Goal: Task Accomplishment & Management: Manage account settings

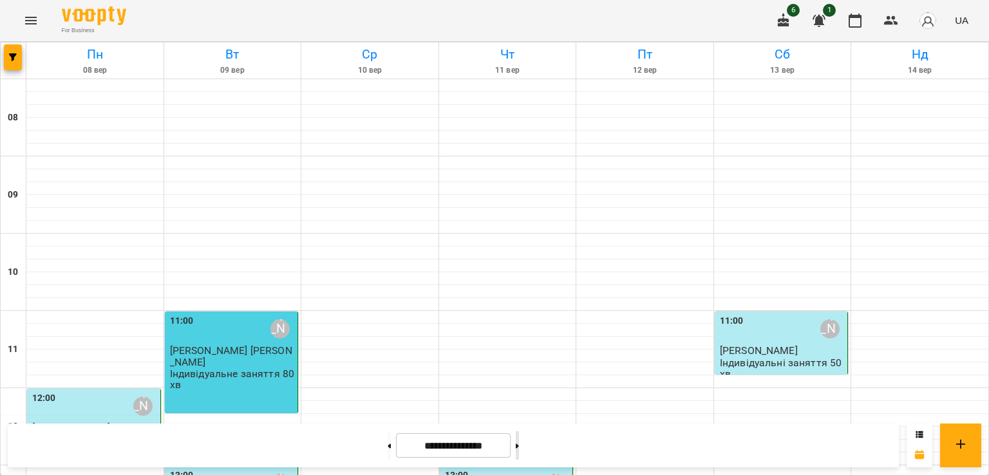
click at [519, 441] on button at bounding box center [517, 445] width 3 height 28
type input "**********"
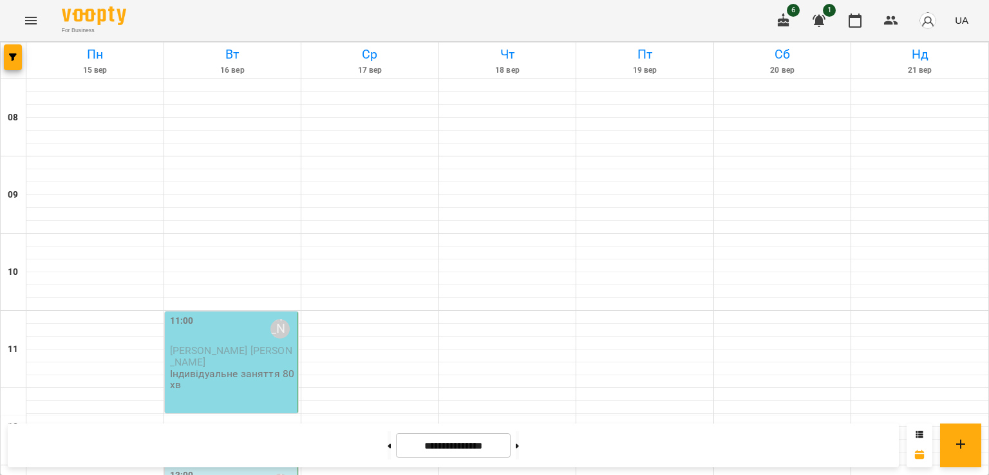
scroll to position [636, 0]
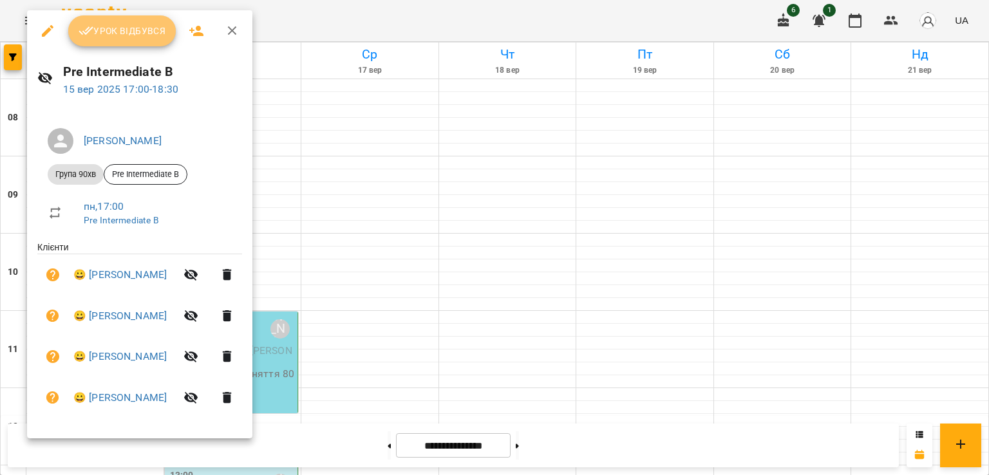
click at [88, 32] on icon "button" at bounding box center [86, 31] width 15 height 8
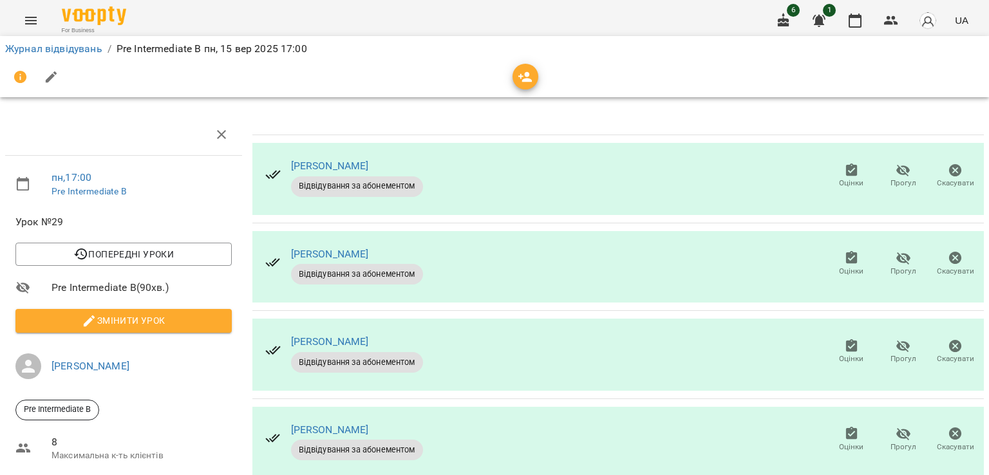
scroll to position [82, 0]
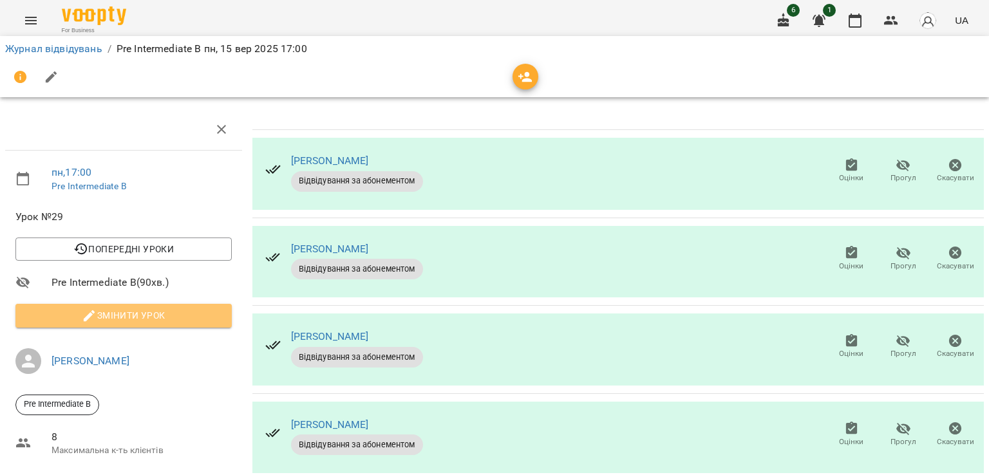
click at [180, 308] on span "Змінити урок" at bounding box center [124, 315] width 196 height 15
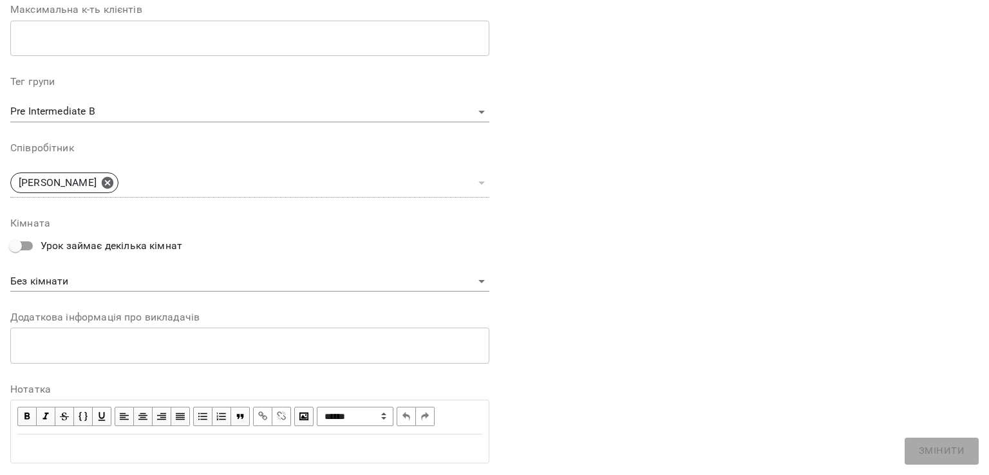
scroll to position [381, 0]
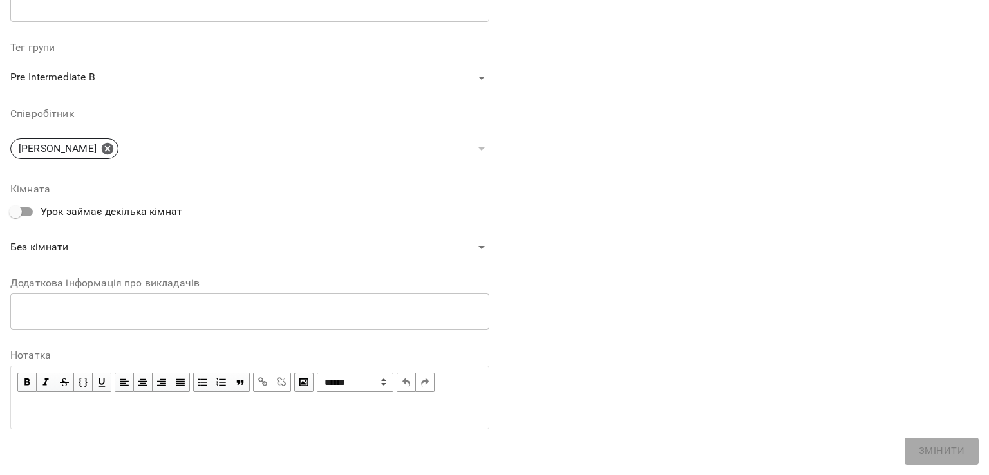
click at [156, 407] on div "Edit text" at bounding box center [249, 414] width 465 height 15
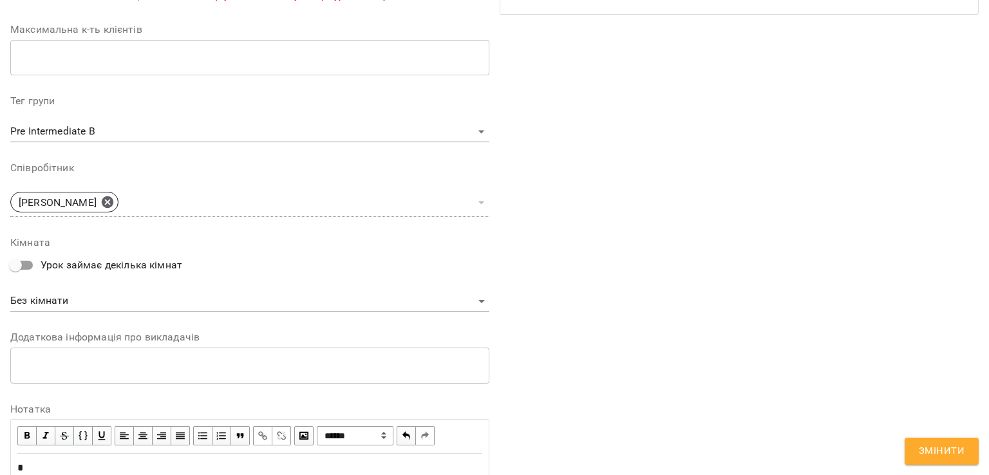
scroll to position [435, 0]
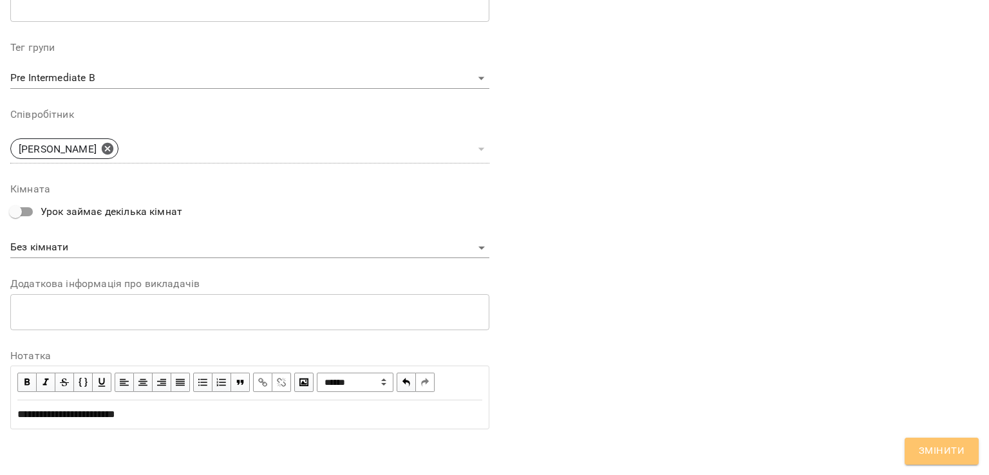
click at [961, 445] on span "Змінити" at bounding box center [942, 451] width 46 height 17
